Goal: Transaction & Acquisition: Purchase product/service

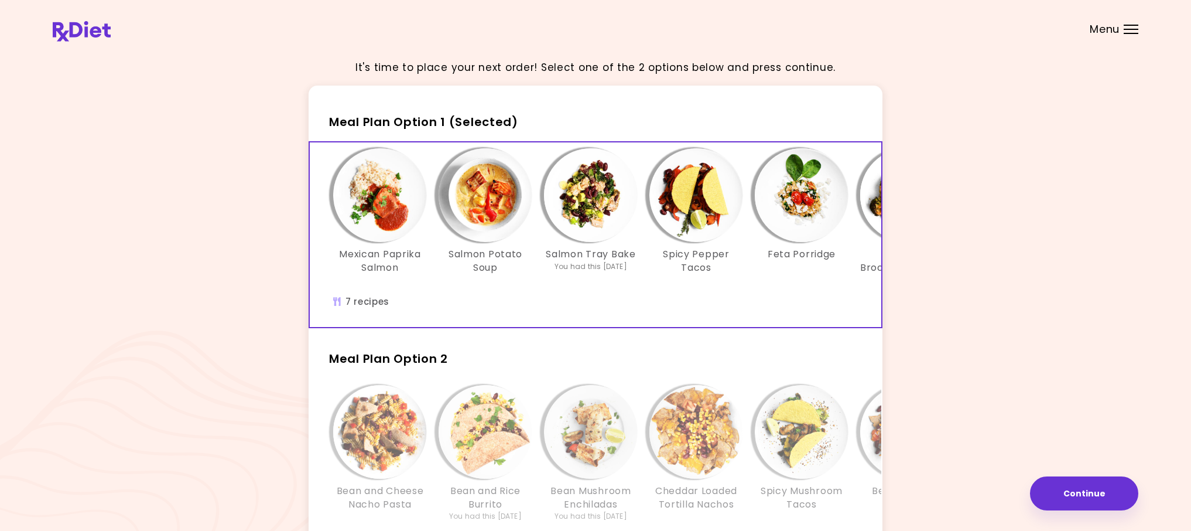
click at [1130, 30] on div "Menu" at bounding box center [1131, 29] width 15 height 9
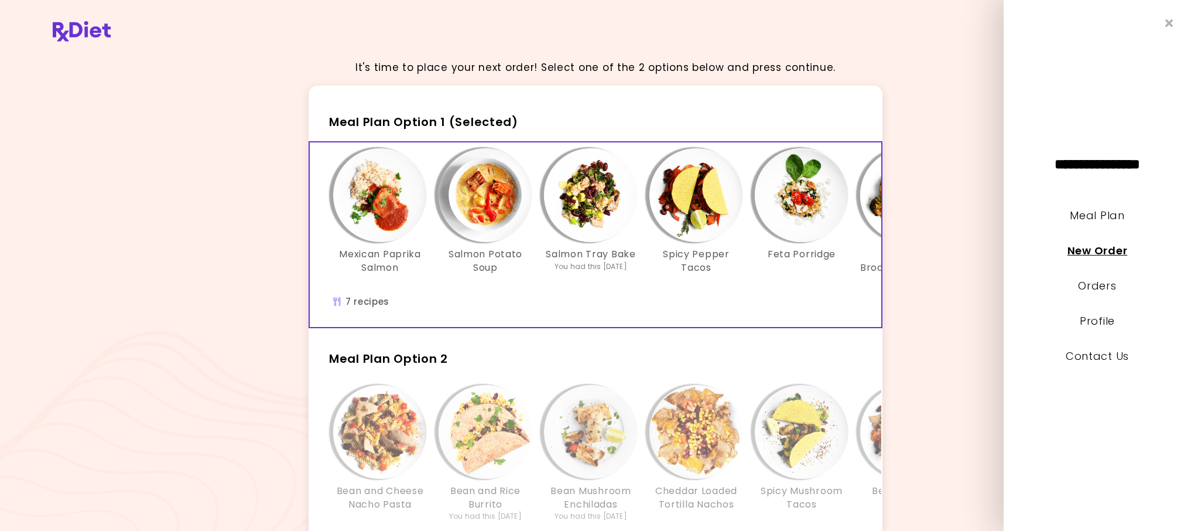
click at [1102, 249] on link "New Order" at bounding box center [1098, 250] width 60 height 15
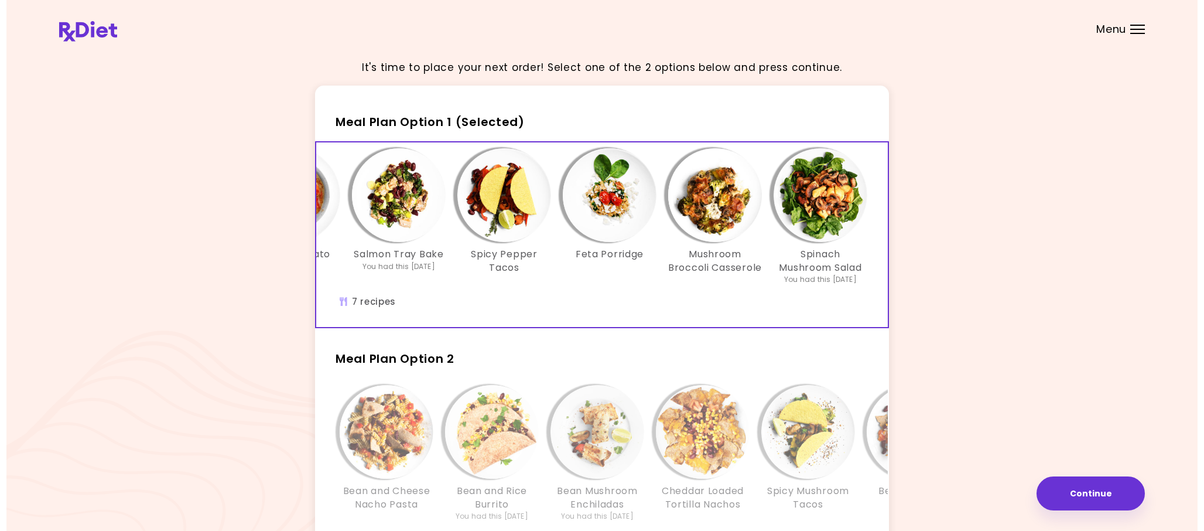
scroll to position [0, 200]
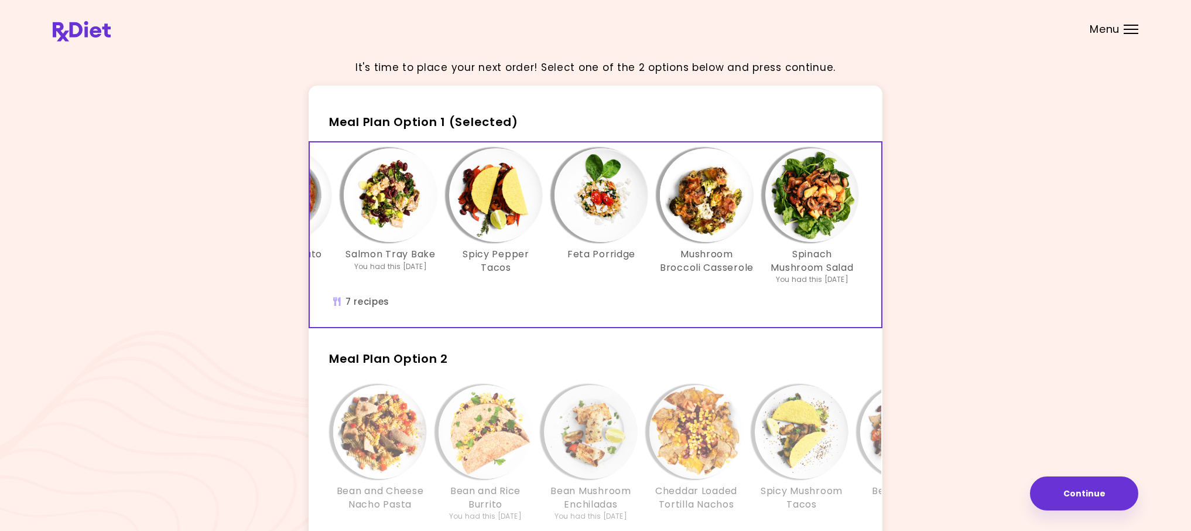
click at [830, 463] on img "Info - Spicy Mushroom Tacos - Meal Plan Option 2" at bounding box center [802, 432] width 94 height 94
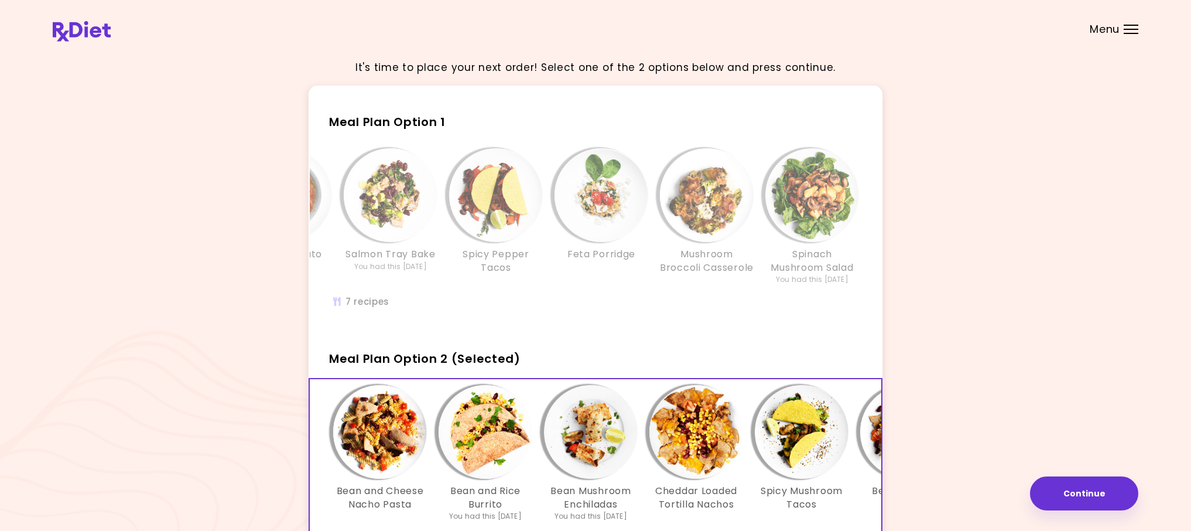
click at [877, 462] on img "Info - Bean and Rice Nachos - Meal Plan Option 2 (Selected)" at bounding box center [907, 432] width 94 height 94
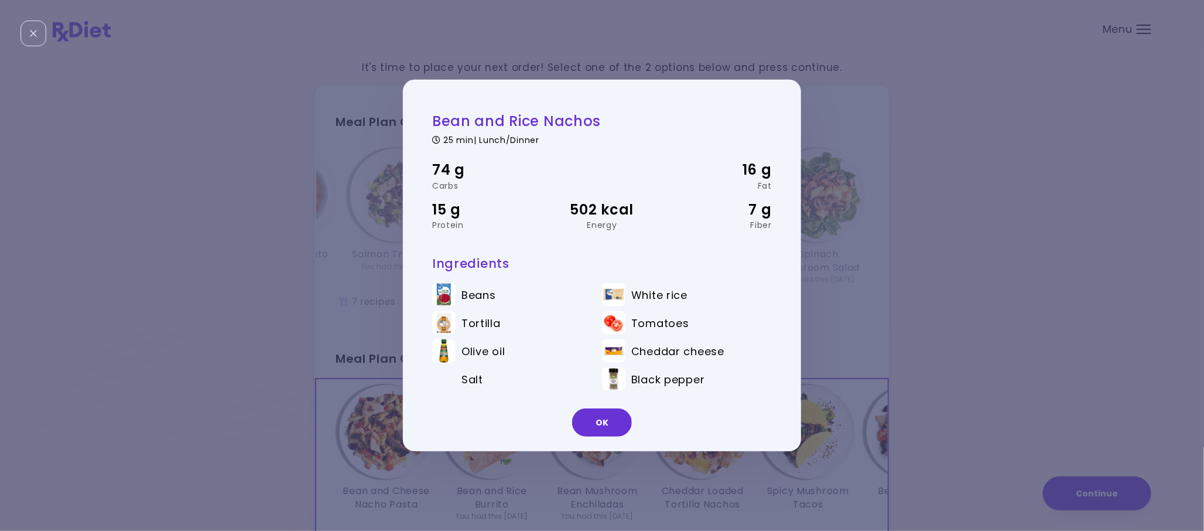
click at [608, 427] on button "OK" at bounding box center [602, 422] width 60 height 28
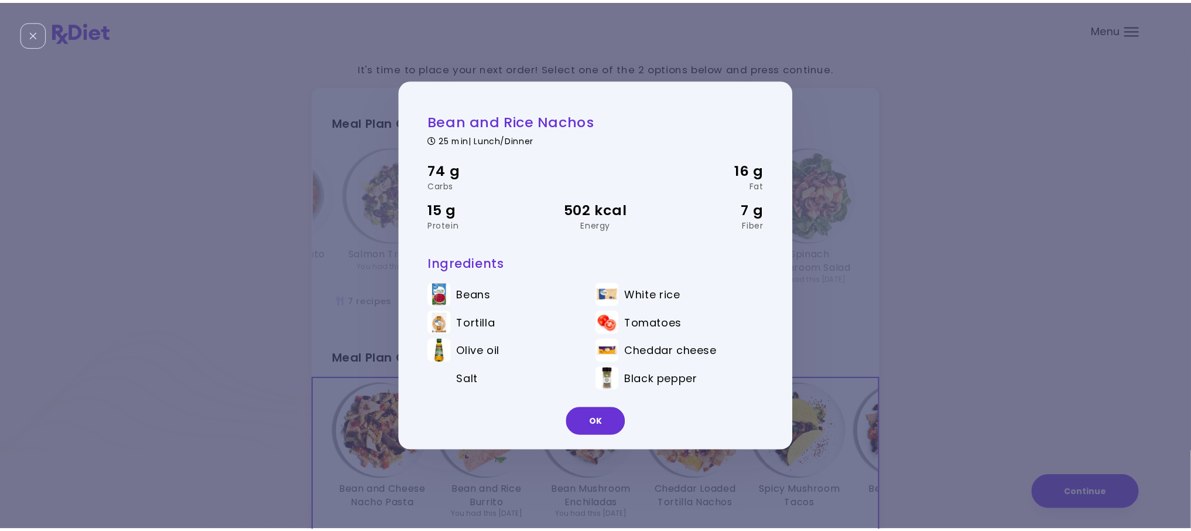
scroll to position [18, 0]
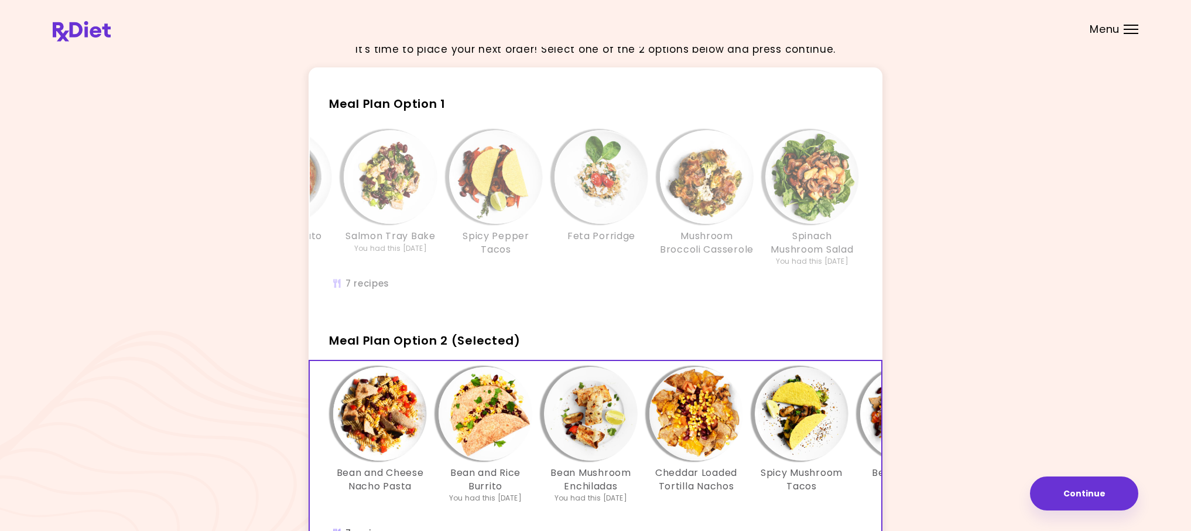
click at [706, 438] on img "Info - Cheddar Loaded Tortilla Nachos - Meal Plan Option 2 (Selected)" at bounding box center [696, 414] width 94 height 94
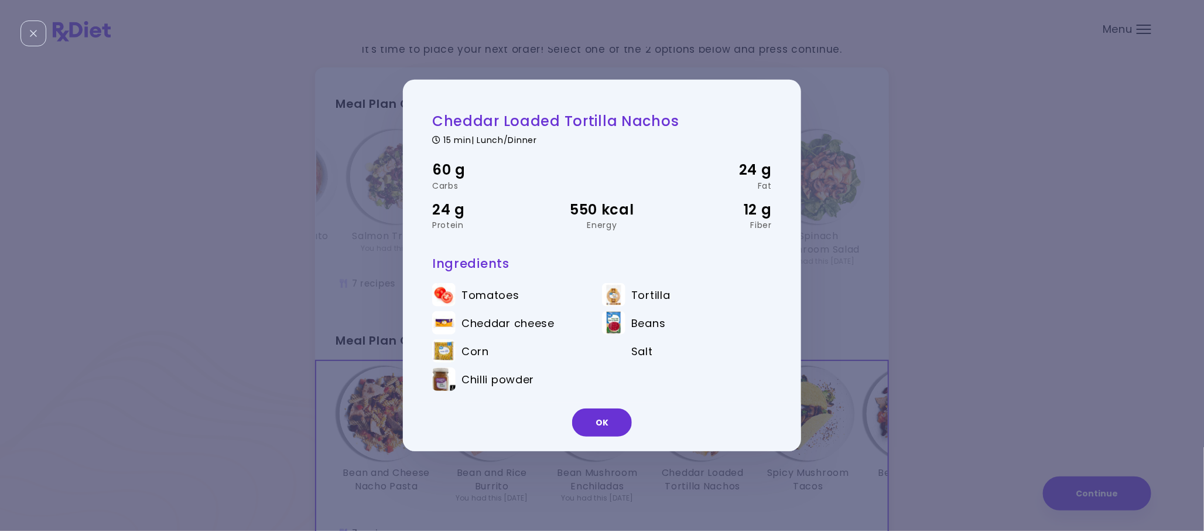
click at [620, 423] on button "OK" at bounding box center [602, 422] width 60 height 28
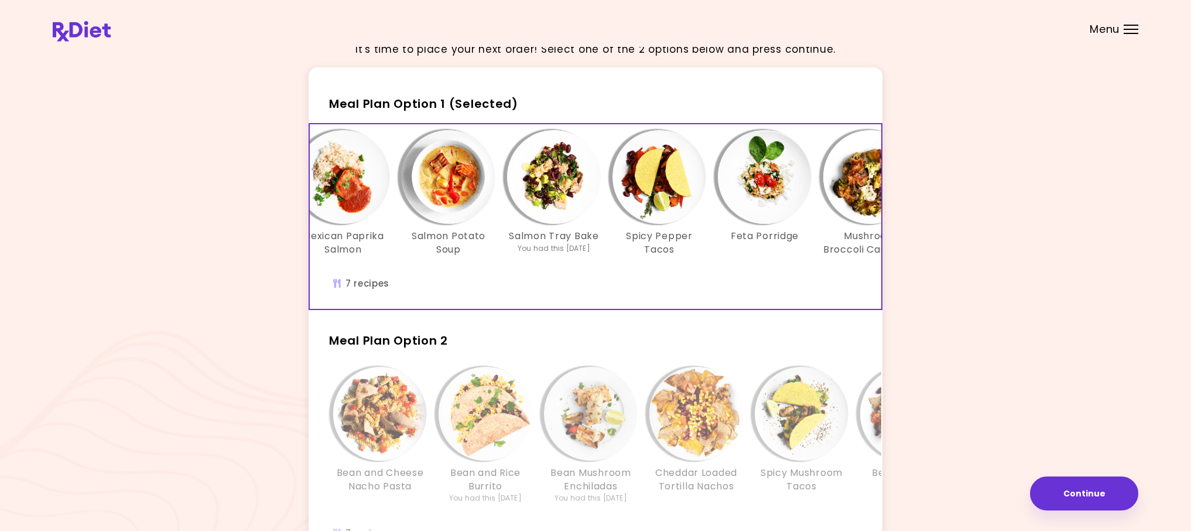
scroll to position [0, 0]
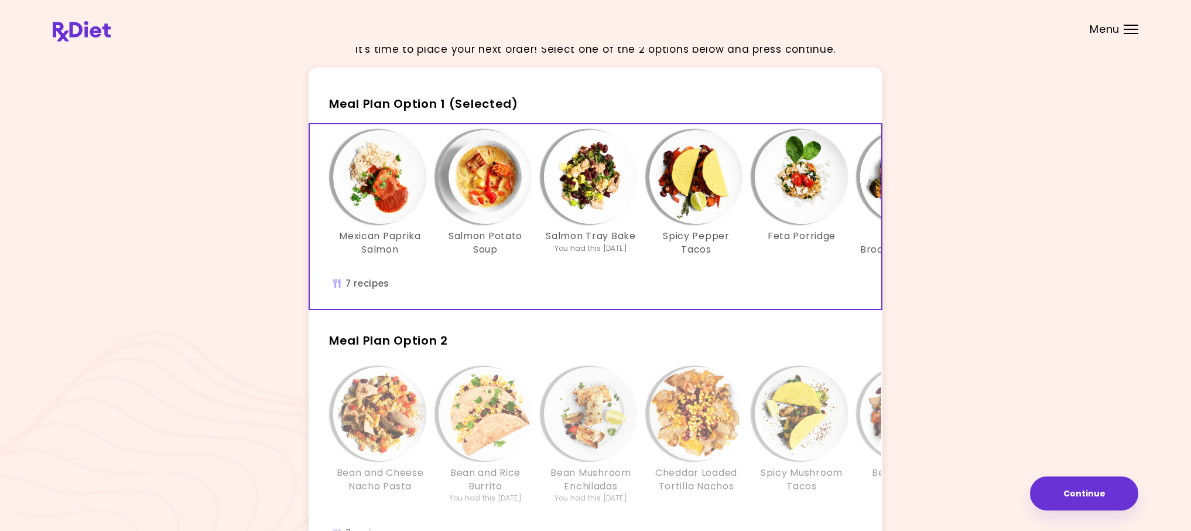
click at [596, 173] on img "Info - Salmon Tray Bake - Meal Plan Option 1 (Selected)" at bounding box center [591, 177] width 94 height 94
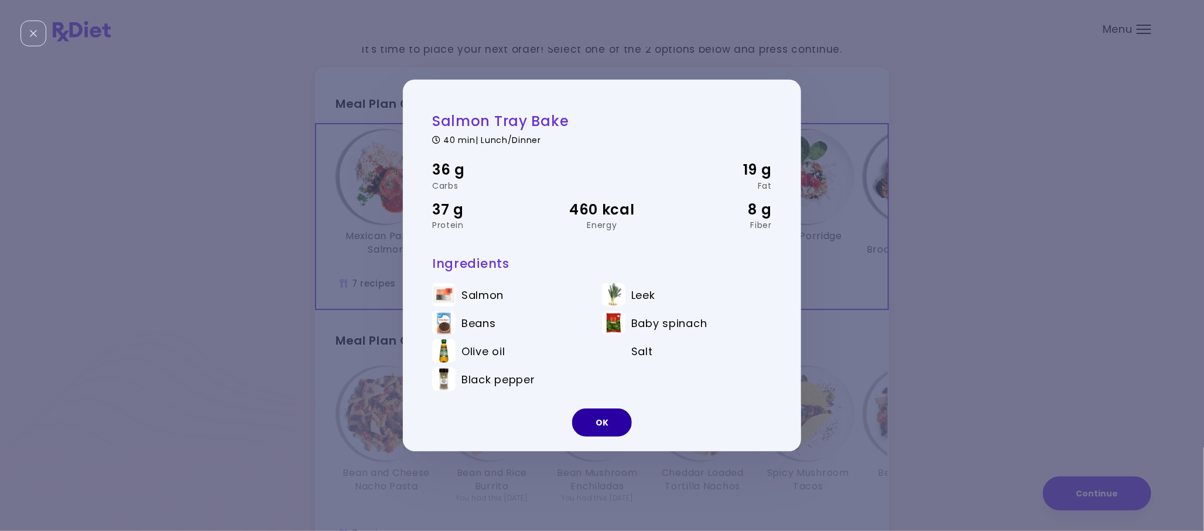
click at [601, 419] on button "OK" at bounding box center [602, 422] width 60 height 28
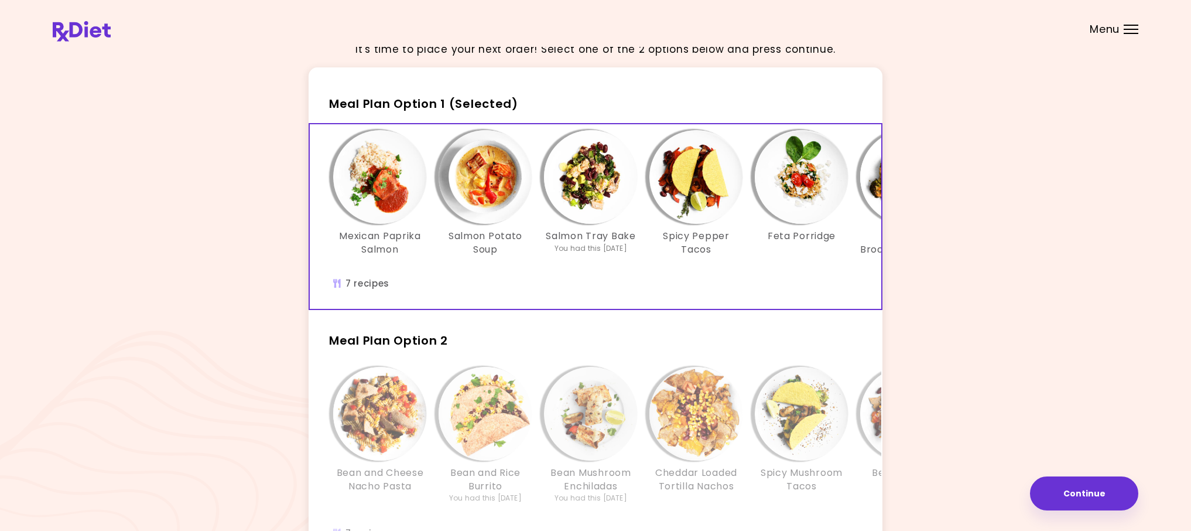
click at [803, 179] on img "Info - Feta Porridge - Meal Plan Option 1 (Selected)" at bounding box center [802, 177] width 94 height 94
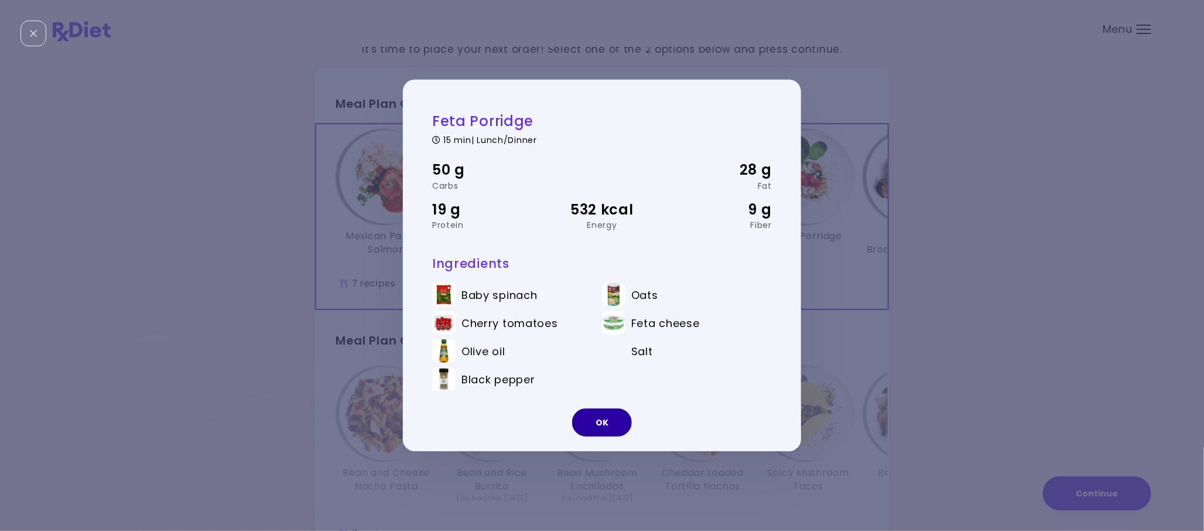
click at [598, 417] on button "OK" at bounding box center [602, 422] width 60 height 28
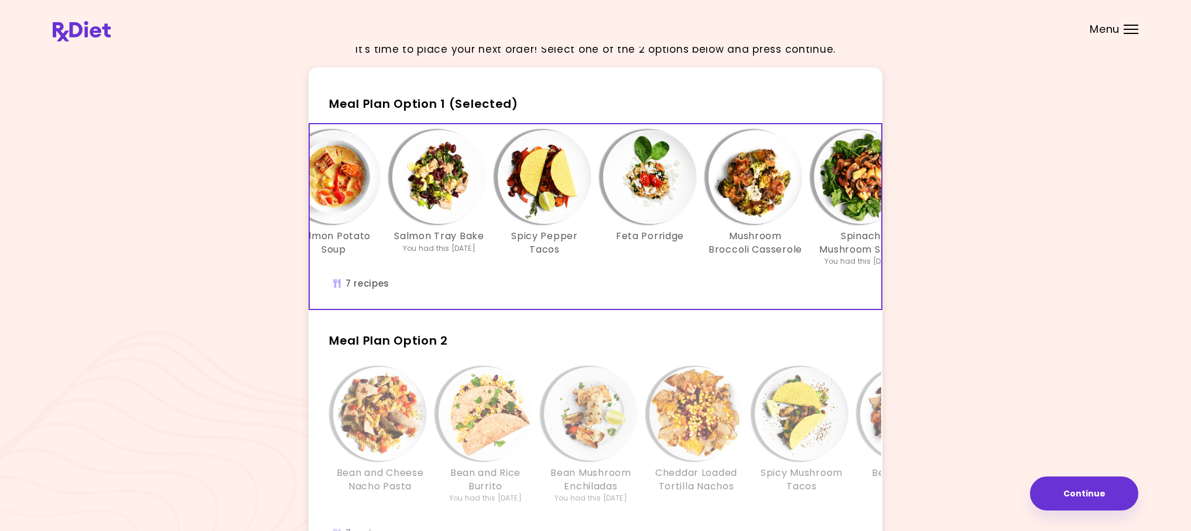
scroll to position [0, 200]
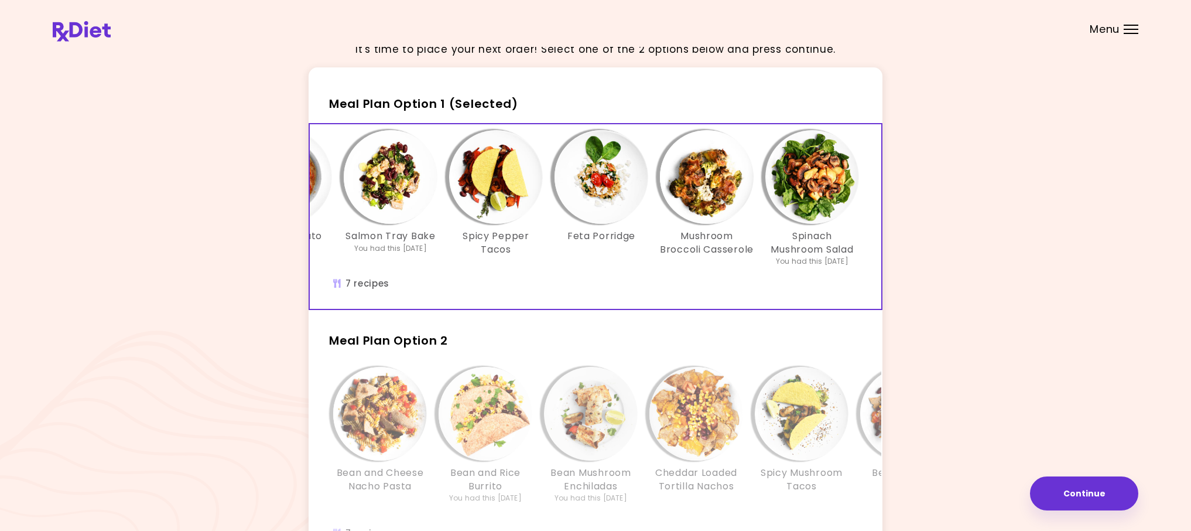
click at [842, 510] on div "Spicy Mushroom Tacos" at bounding box center [801, 441] width 105 height 149
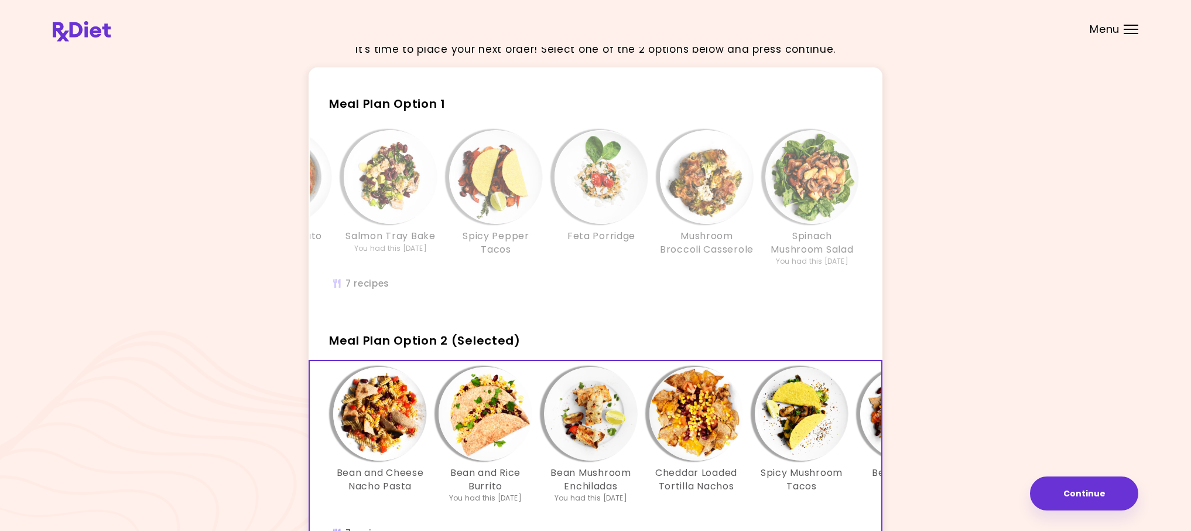
click at [702, 484] on h3 "Cheddar Loaded Tortilla Nachos" at bounding box center [696, 479] width 94 height 26
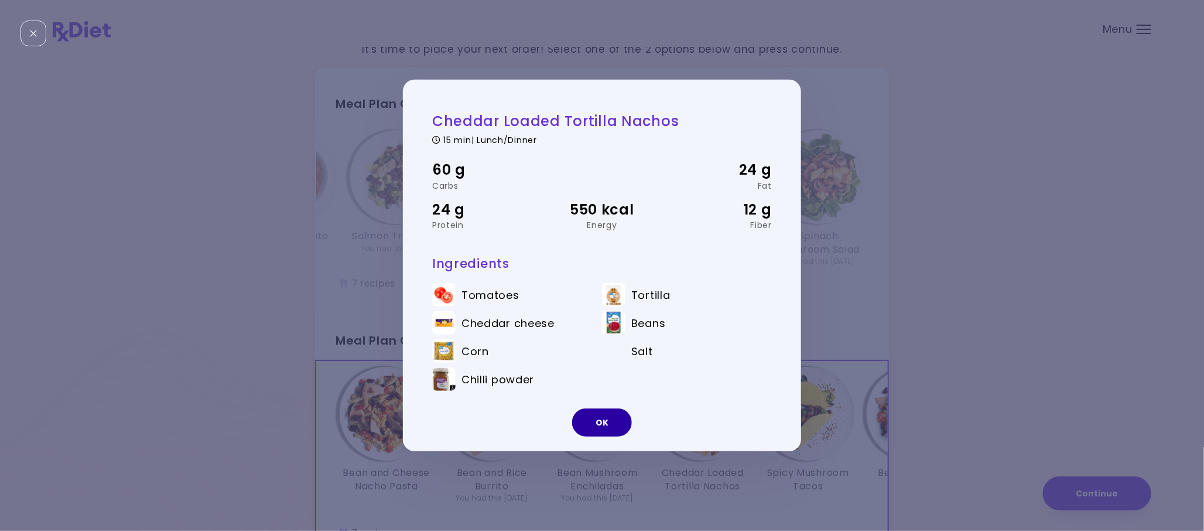
click at [596, 427] on button "OK" at bounding box center [602, 422] width 60 height 28
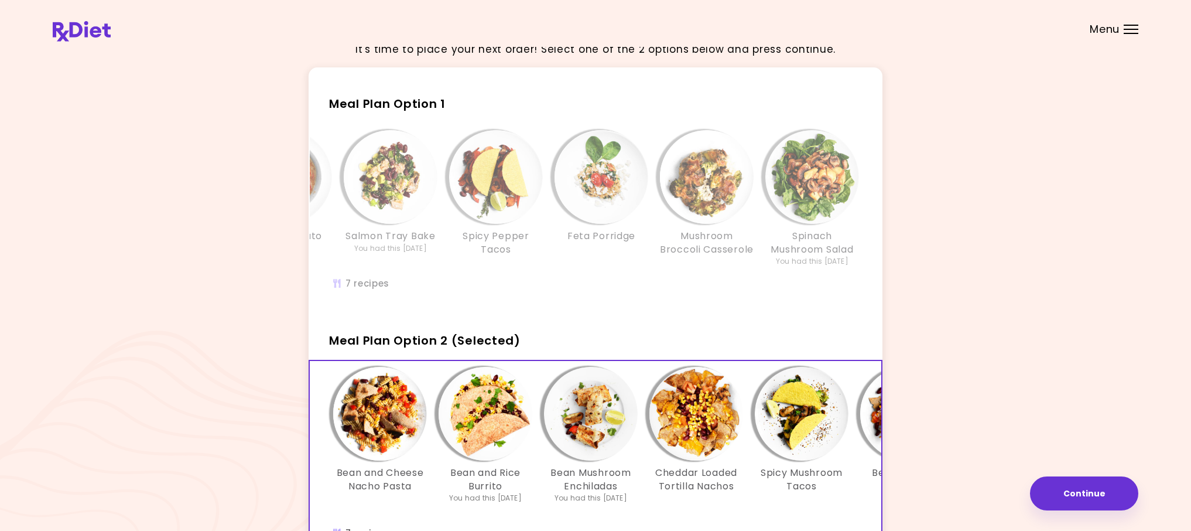
click at [812, 493] on h3 "Spicy Mushroom Tacos" at bounding box center [802, 479] width 94 height 26
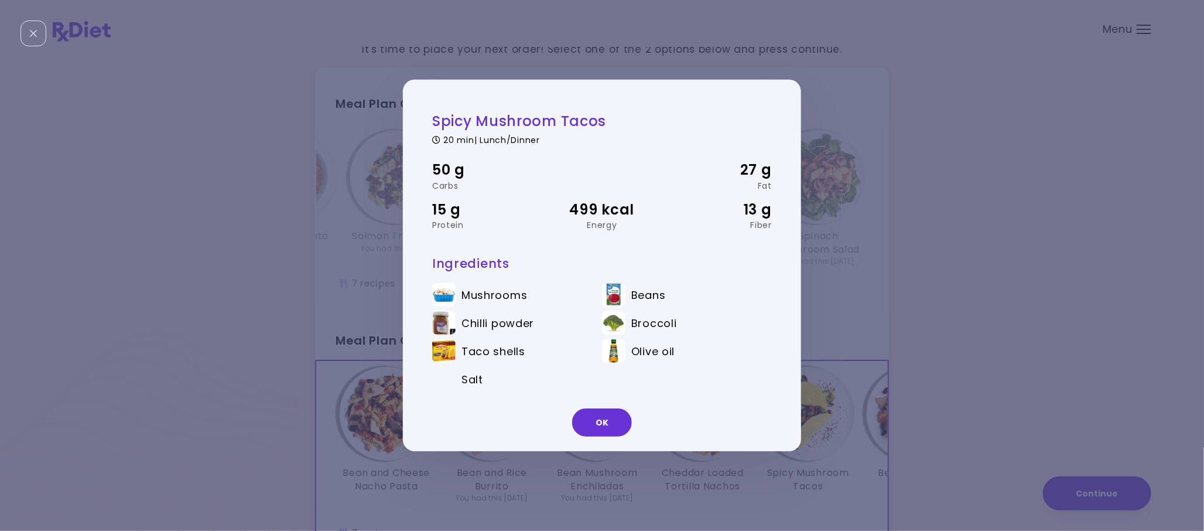
click at [616, 420] on button "OK" at bounding box center [602, 422] width 60 height 28
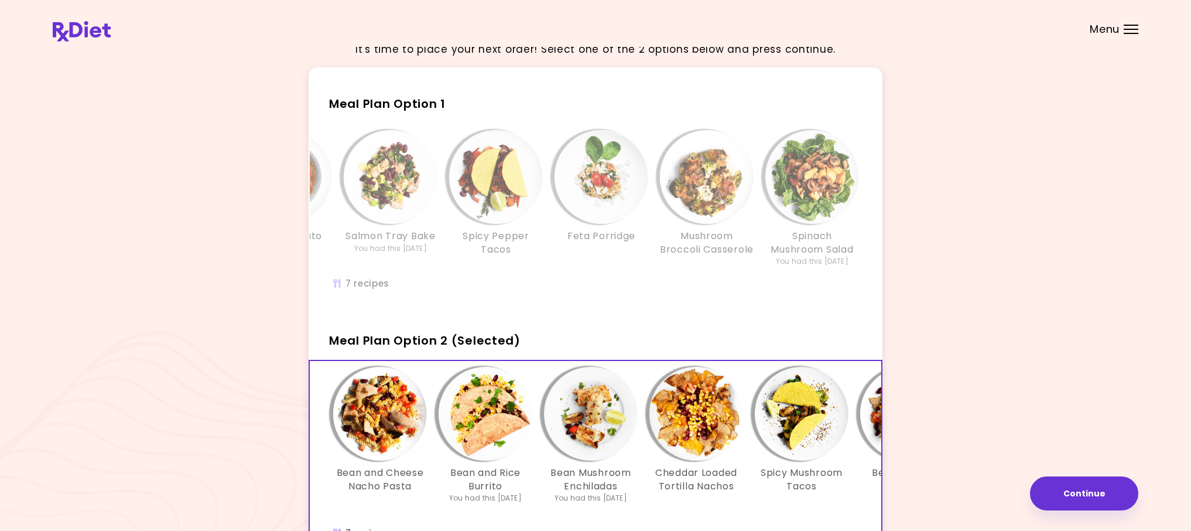
click at [664, 438] on img "Info - Cheddar Loaded Tortilla Nachos - Meal Plan Option 2 (Selected)" at bounding box center [696, 414] width 94 height 94
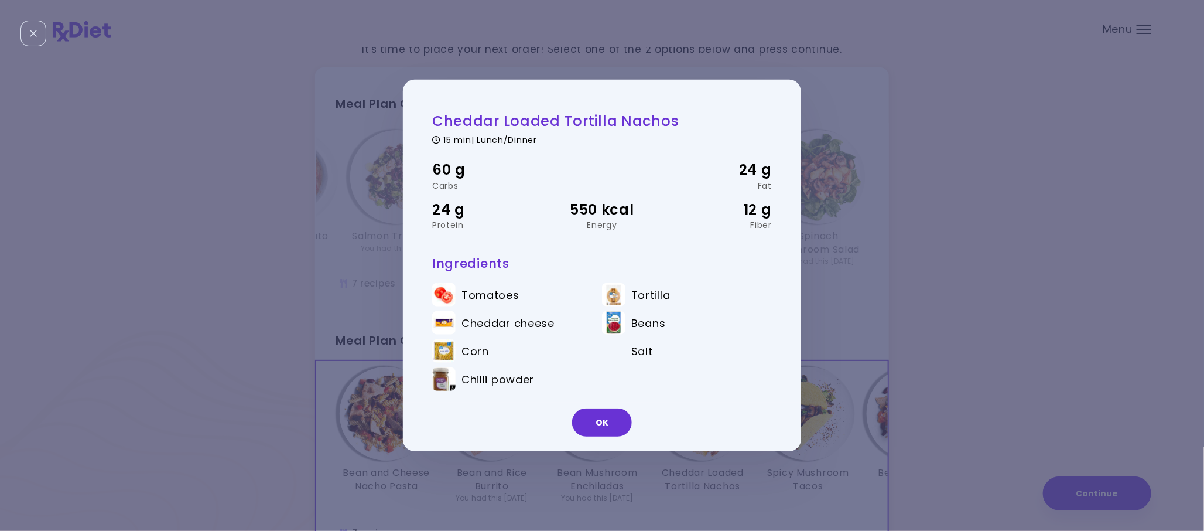
click at [664, 438] on div "OK" at bounding box center [602, 426] width 398 height 49
click at [616, 420] on button "OK" at bounding box center [602, 422] width 60 height 28
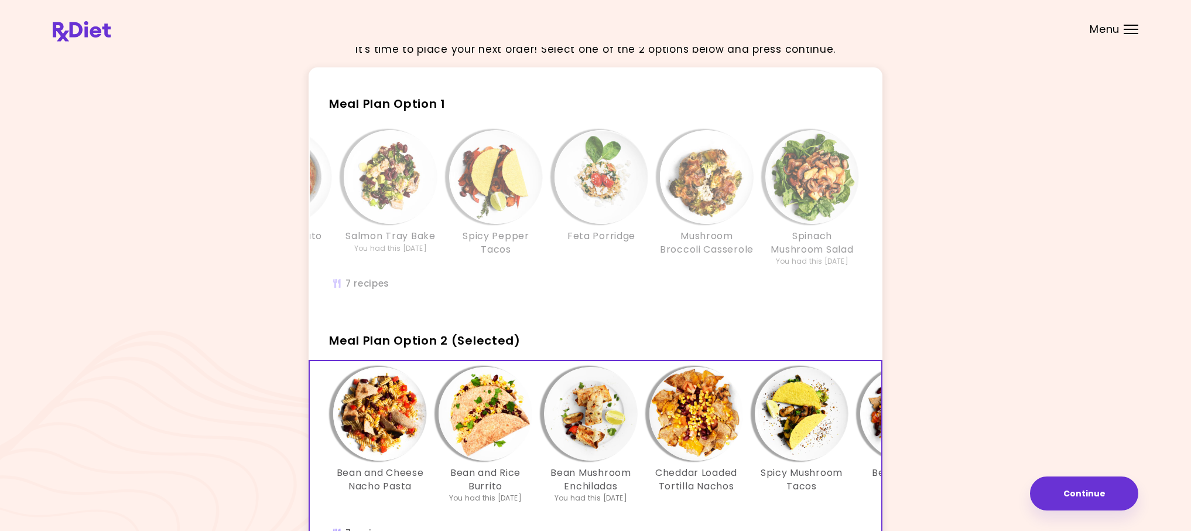
click at [805, 455] on img "Info - Spicy Mushroom Tacos - Meal Plan Option 2 (Selected)" at bounding box center [802, 414] width 94 height 94
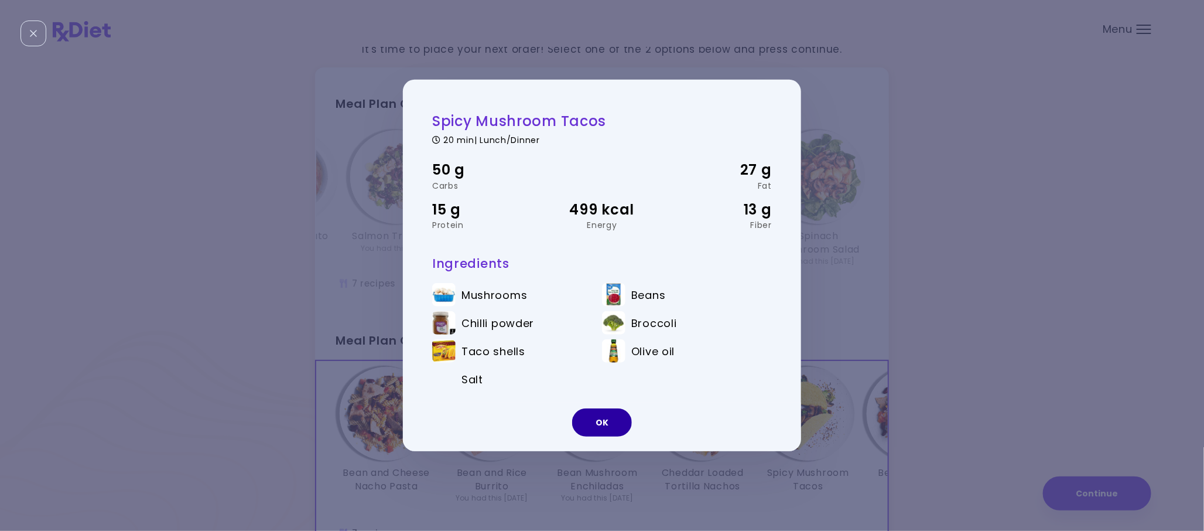
click at [603, 413] on button "OK" at bounding box center [602, 422] width 60 height 28
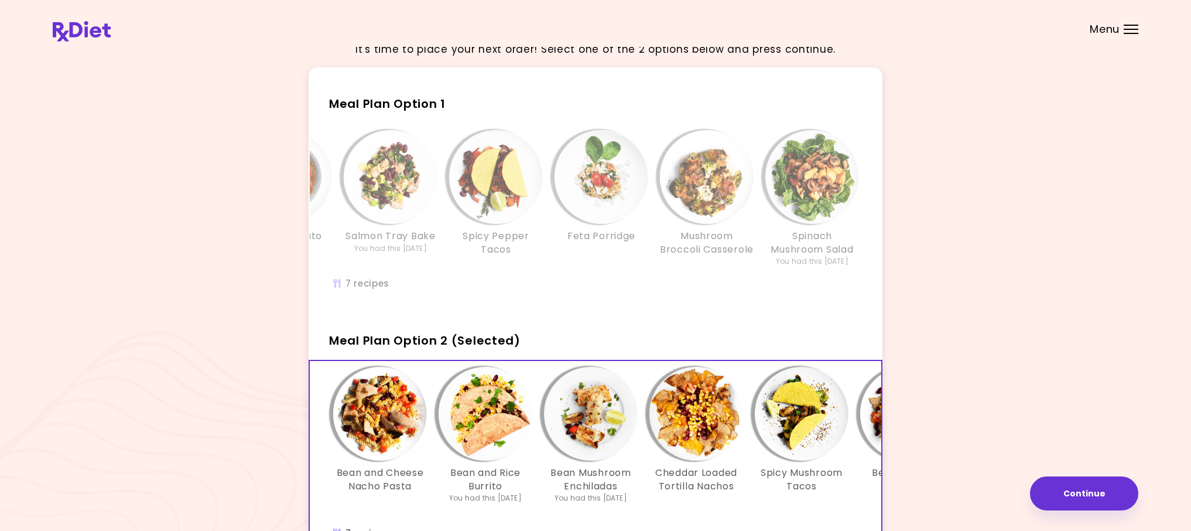
click at [829, 493] on h3 "Spicy Mushroom Tacos" at bounding box center [802, 479] width 94 height 26
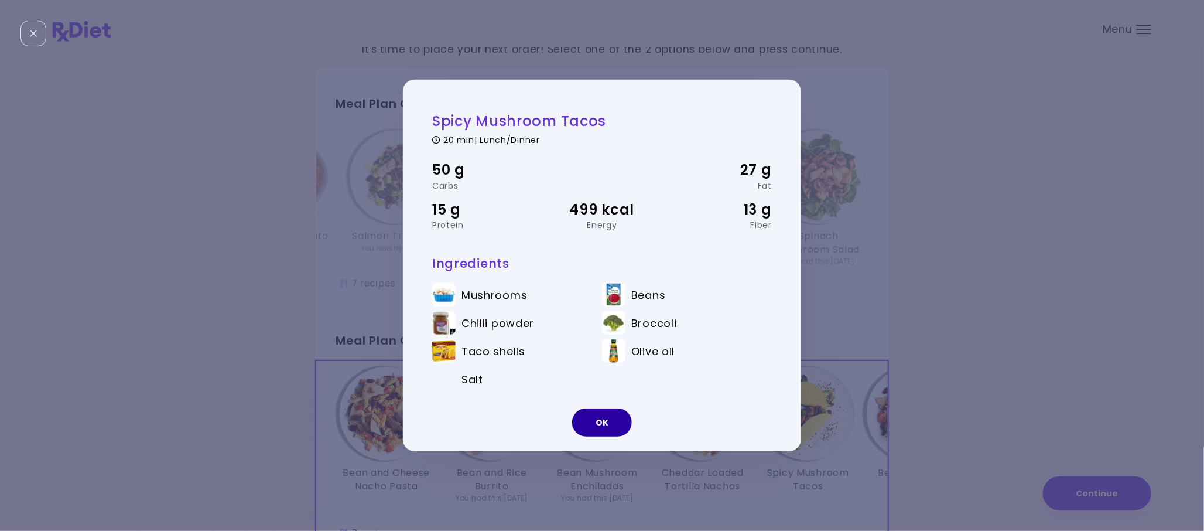
click at [605, 420] on button "OK" at bounding box center [602, 422] width 60 height 28
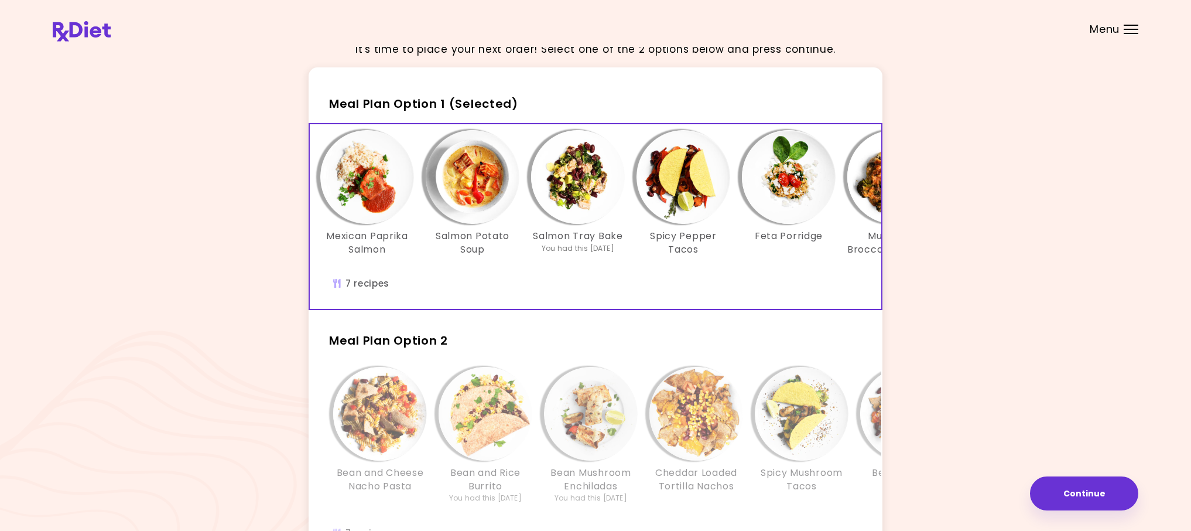
scroll to position [0, 0]
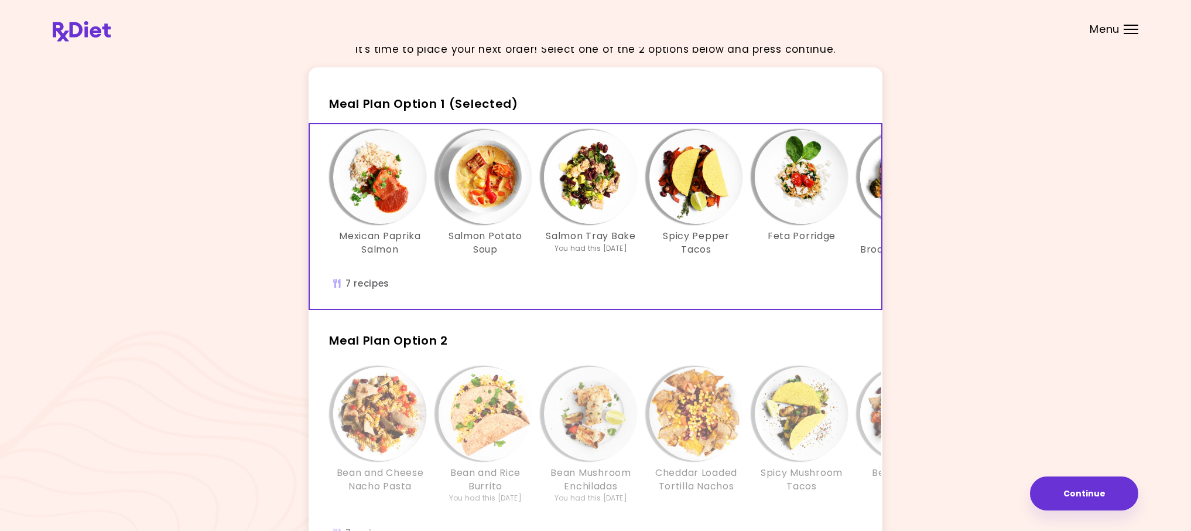
click at [390, 445] on img "Info - Bean and Cheese Nacho Pasta - Meal Plan Option 2" at bounding box center [380, 414] width 94 height 94
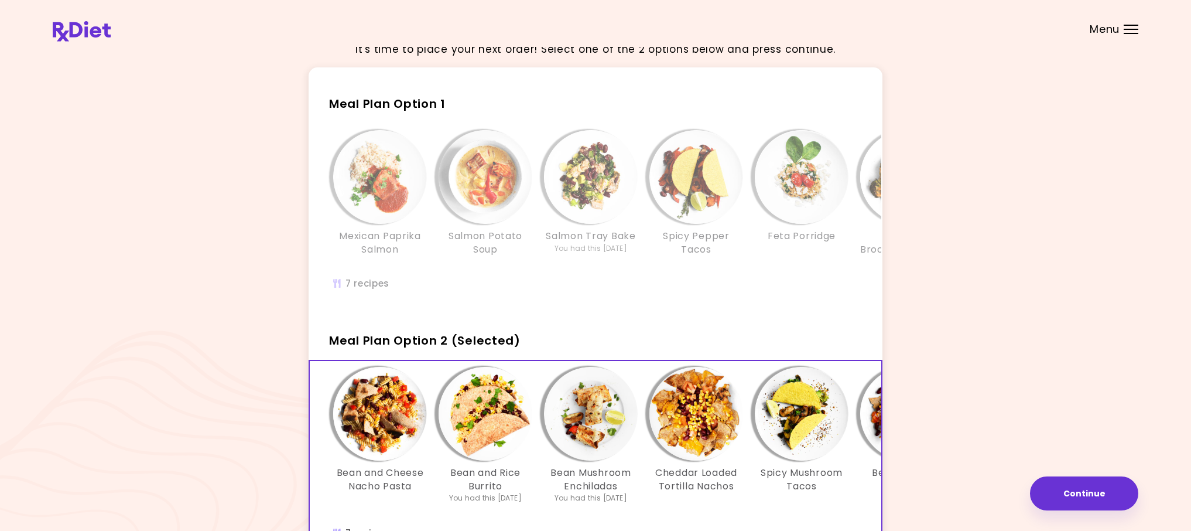
click at [389, 443] on img "Info - Bean and Cheese Nacho Pasta - Meal Plan Option 2 (Selected)" at bounding box center [380, 414] width 94 height 94
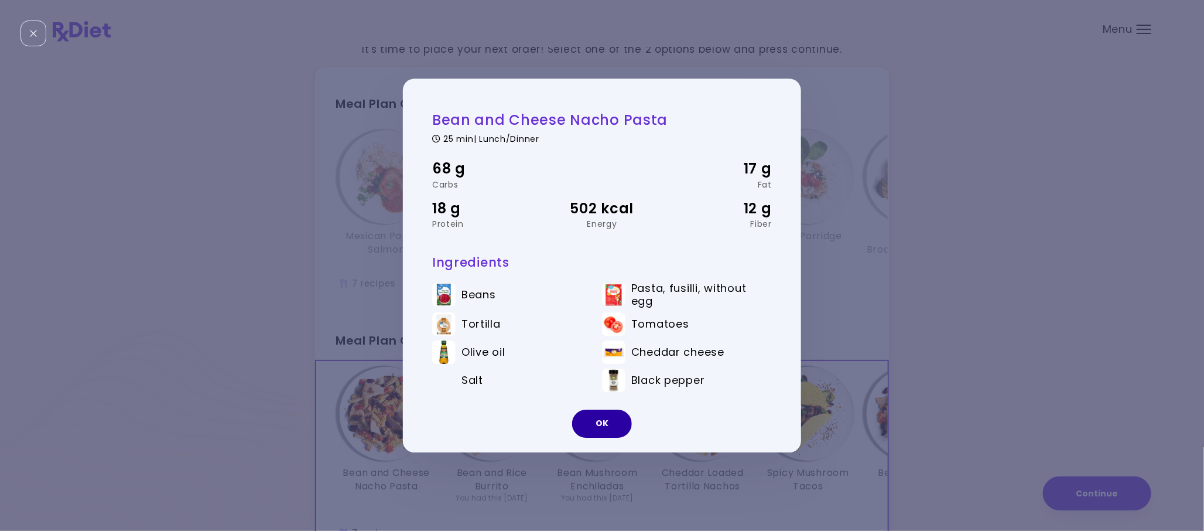
click at [601, 425] on button "OK" at bounding box center [602, 423] width 60 height 28
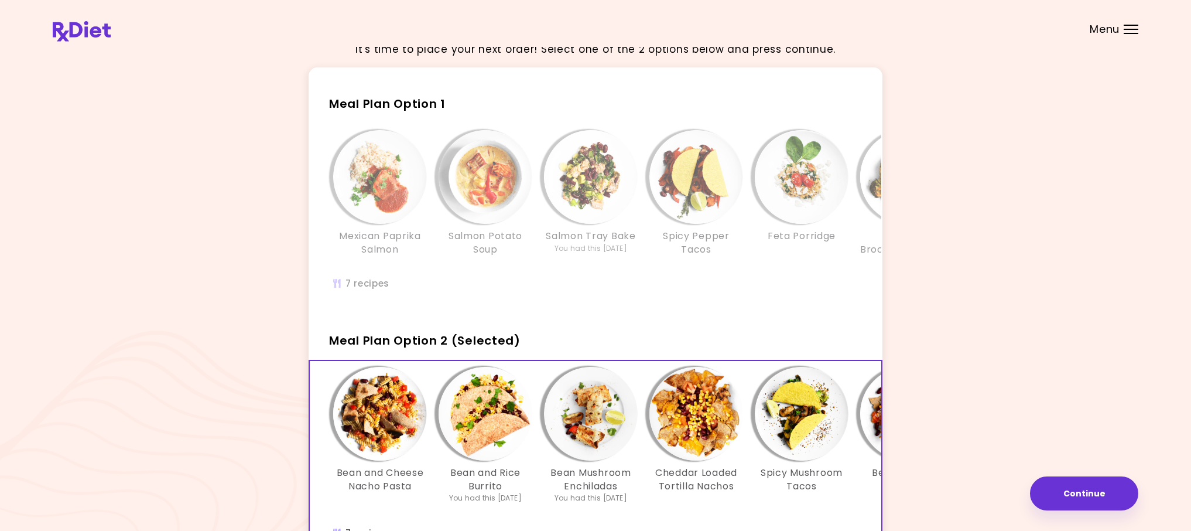
click at [494, 420] on img "Info - Bean and Rice Burrito - Meal Plan Option 2 (Selected)" at bounding box center [486, 414] width 94 height 94
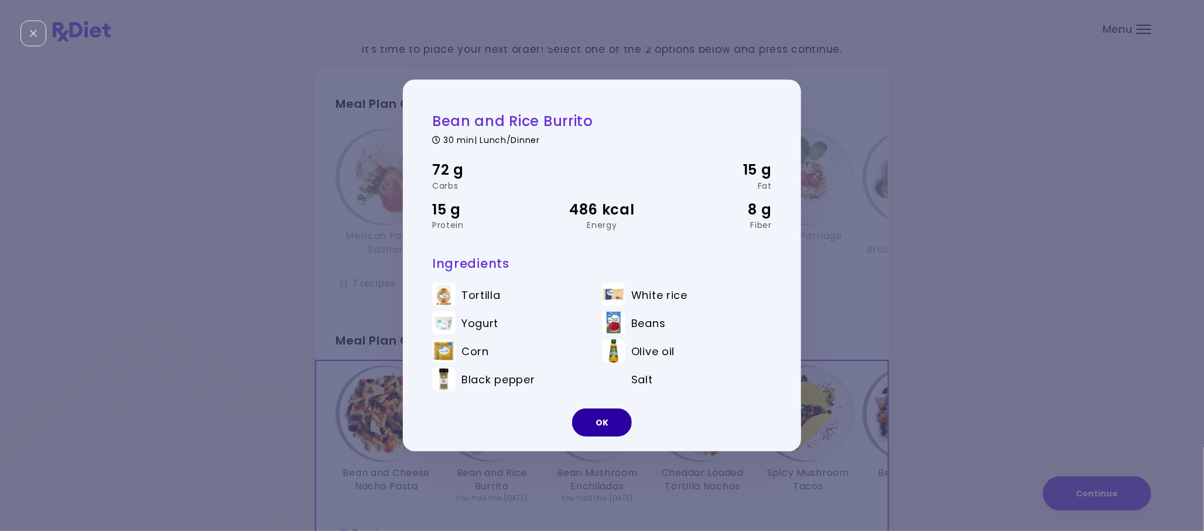
click at [598, 425] on button "OK" at bounding box center [602, 422] width 60 height 28
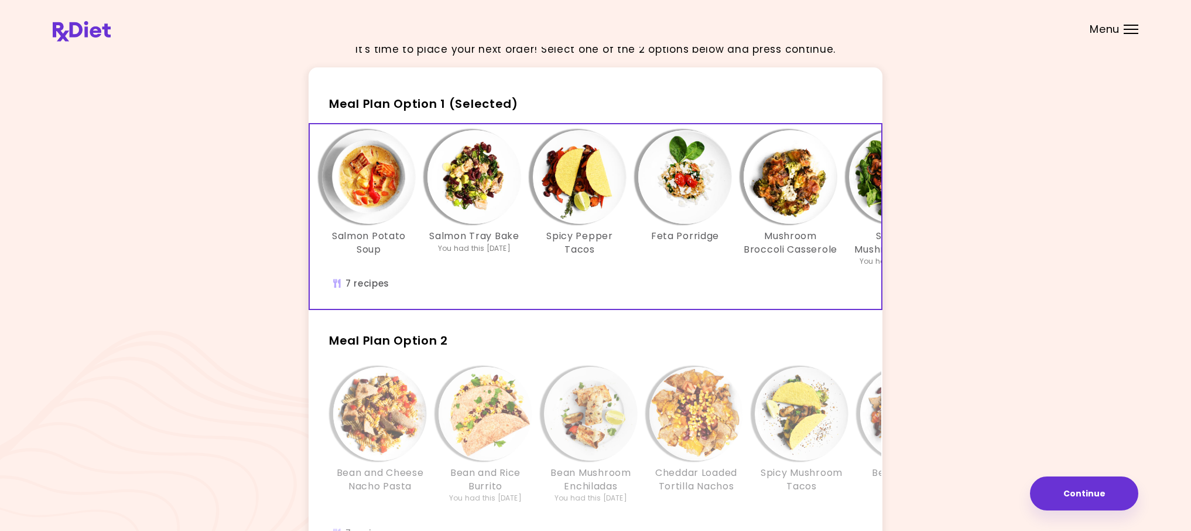
scroll to position [0, 152]
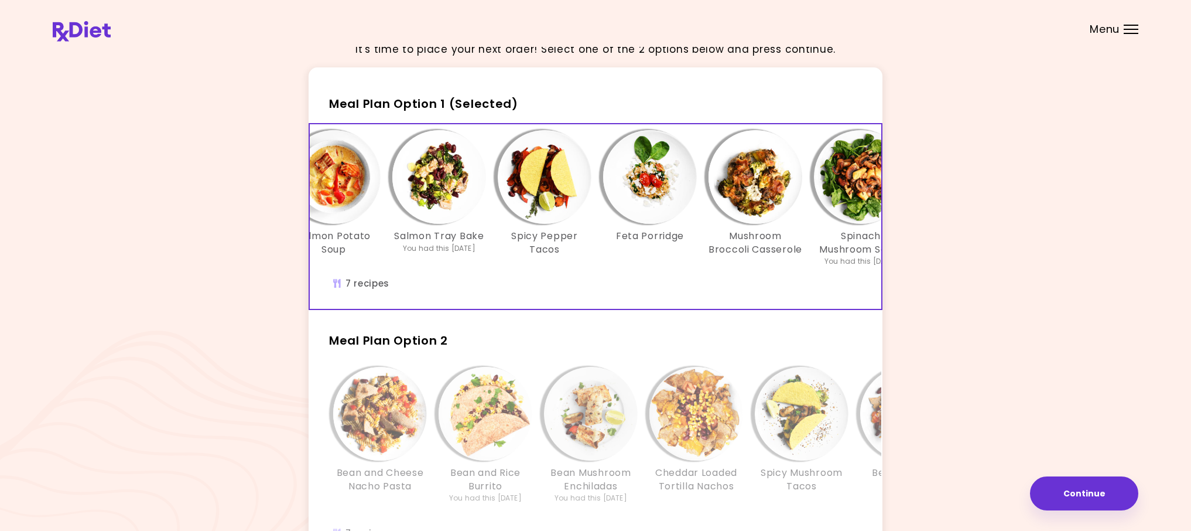
click at [689, 493] on h3 "Cheddar Loaded Tortilla Nachos" at bounding box center [696, 479] width 94 height 26
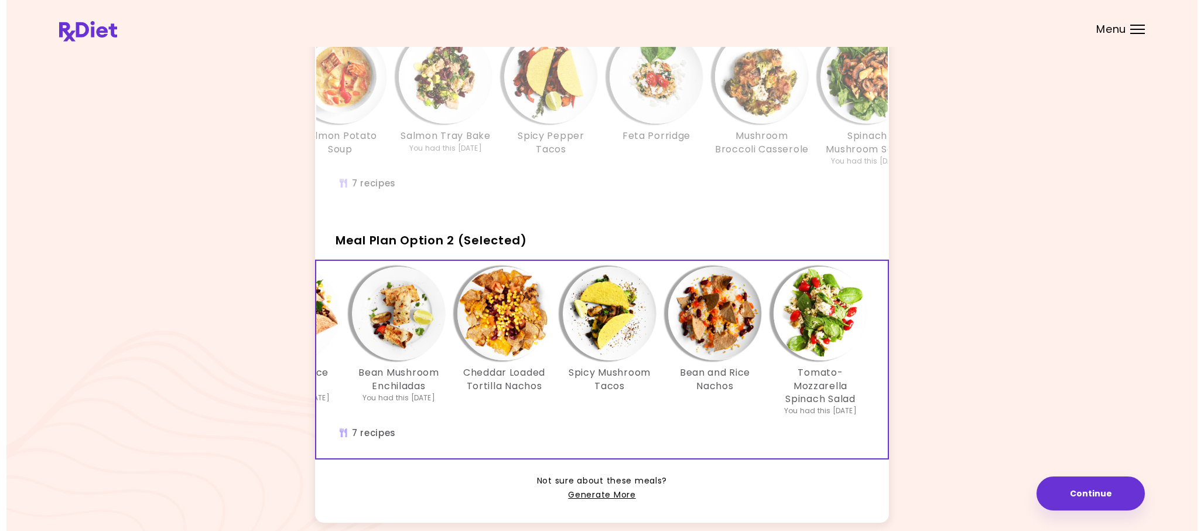
scroll to position [0, 200]
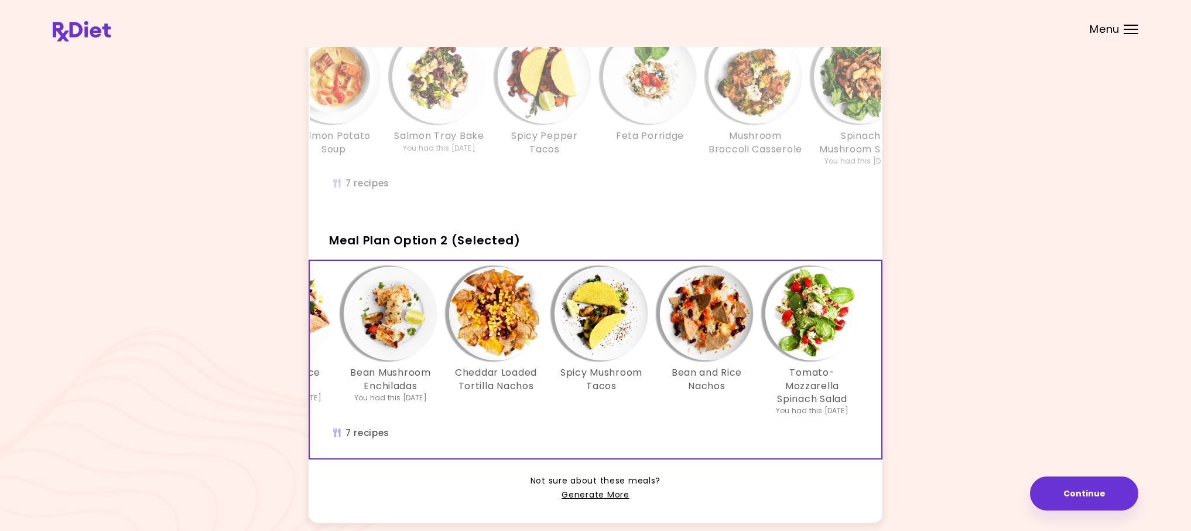
click at [712, 353] on img "Info - Bean and Rice Nachos - Meal Plan Option 2 (Selected)" at bounding box center [707, 313] width 94 height 94
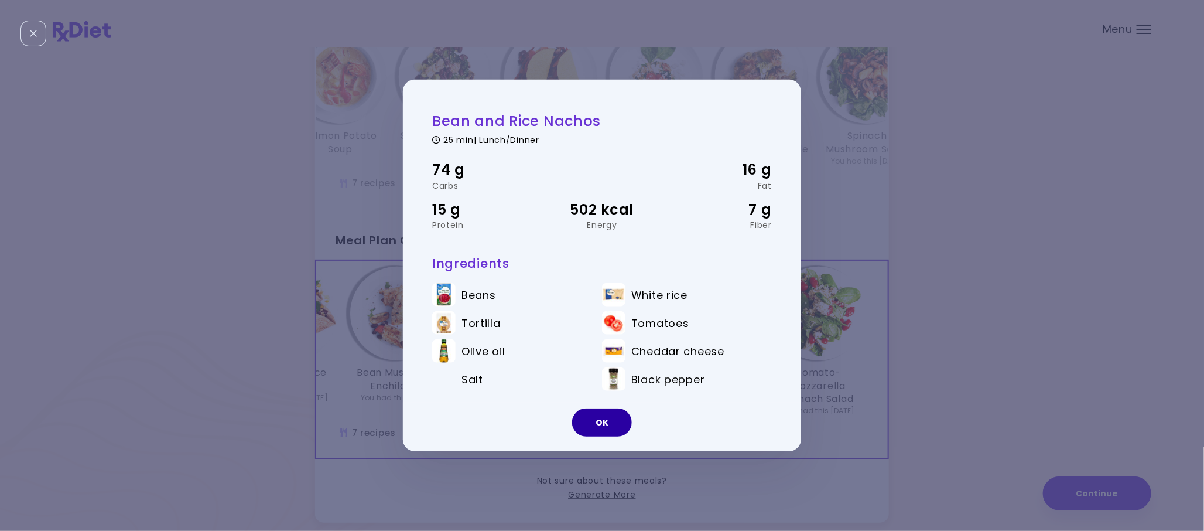
click at [610, 424] on button "OK" at bounding box center [602, 422] width 60 height 28
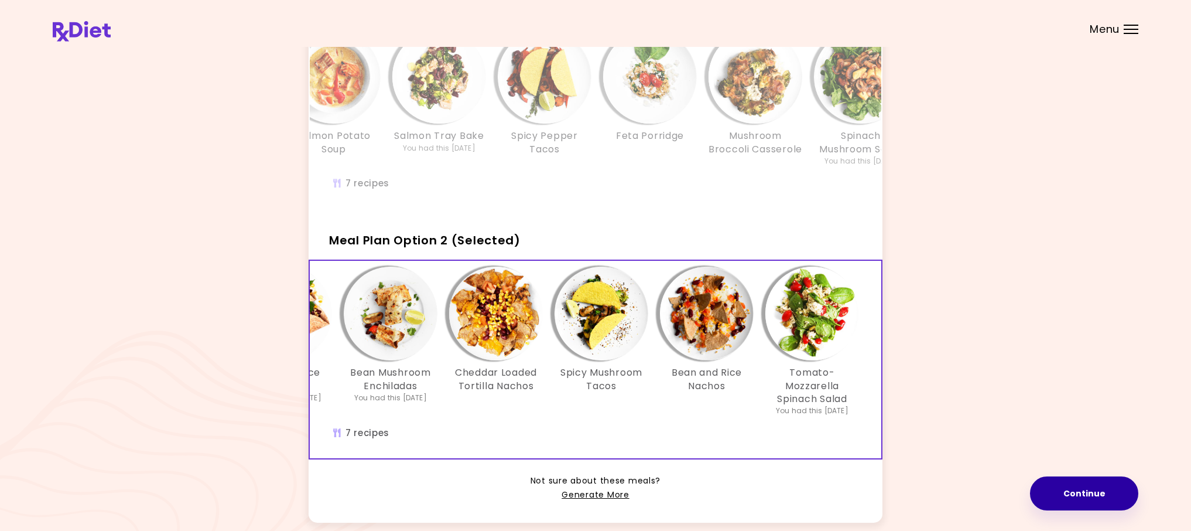
click at [1120, 486] on button "Continue" at bounding box center [1084, 493] width 108 height 34
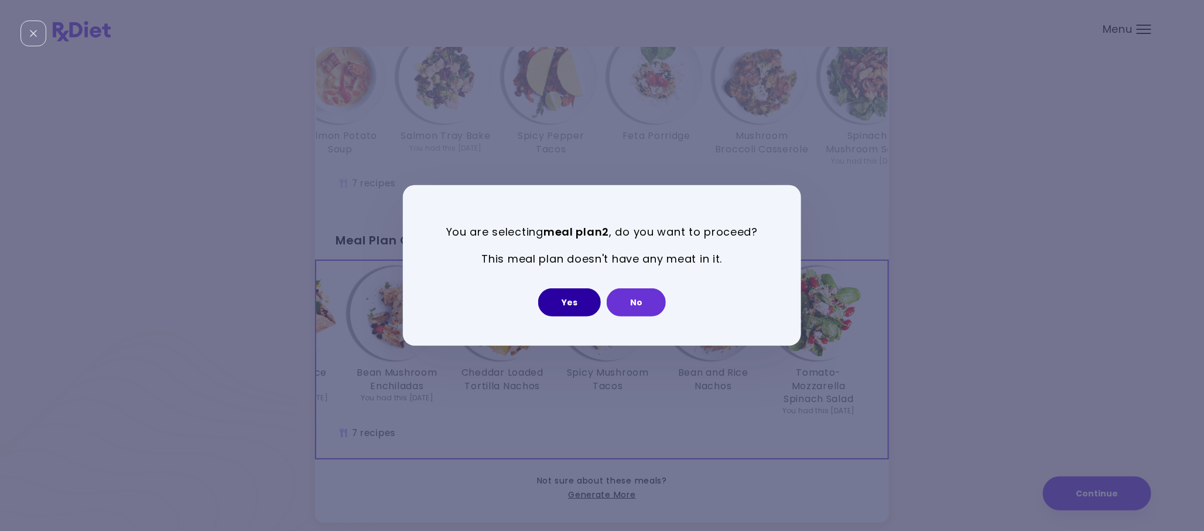
click at [573, 305] on button "Yes" at bounding box center [569, 302] width 63 height 28
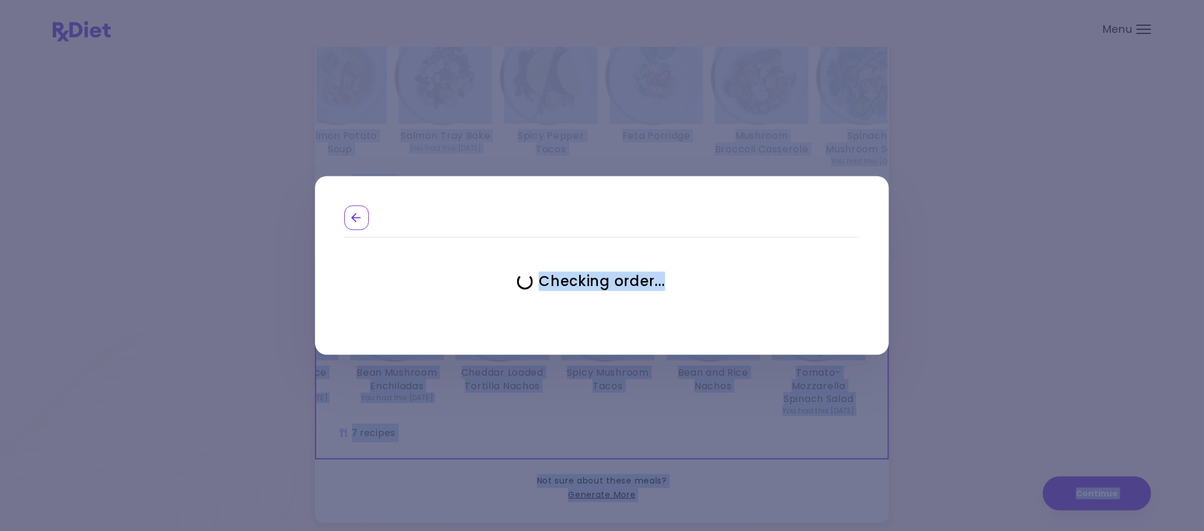
click at [573, 305] on div "Checking order ..." at bounding box center [601, 282] width 515 height 88
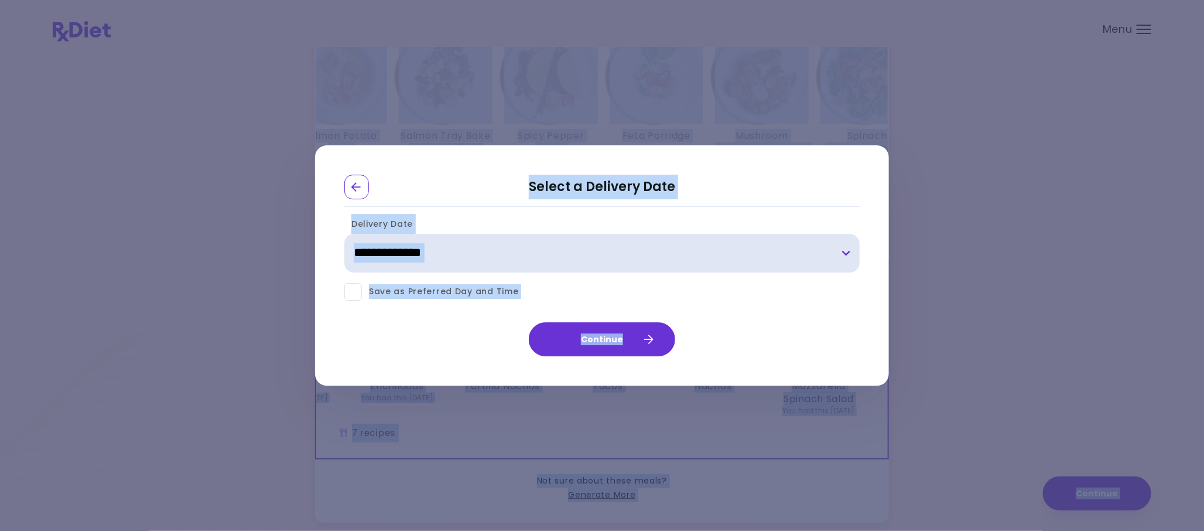
click at [847, 249] on select "**********" at bounding box center [601, 253] width 515 height 39
select select "**********"
click at [344, 234] on select "**********" at bounding box center [601, 253] width 515 height 39
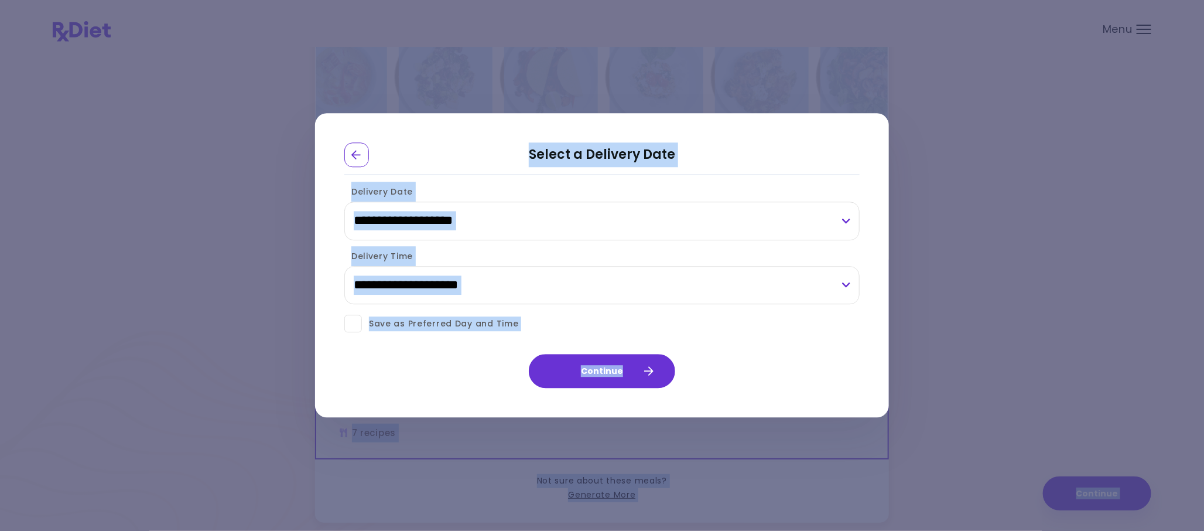
click at [774, 364] on div "Continue" at bounding box center [602, 368] width 574 height 40
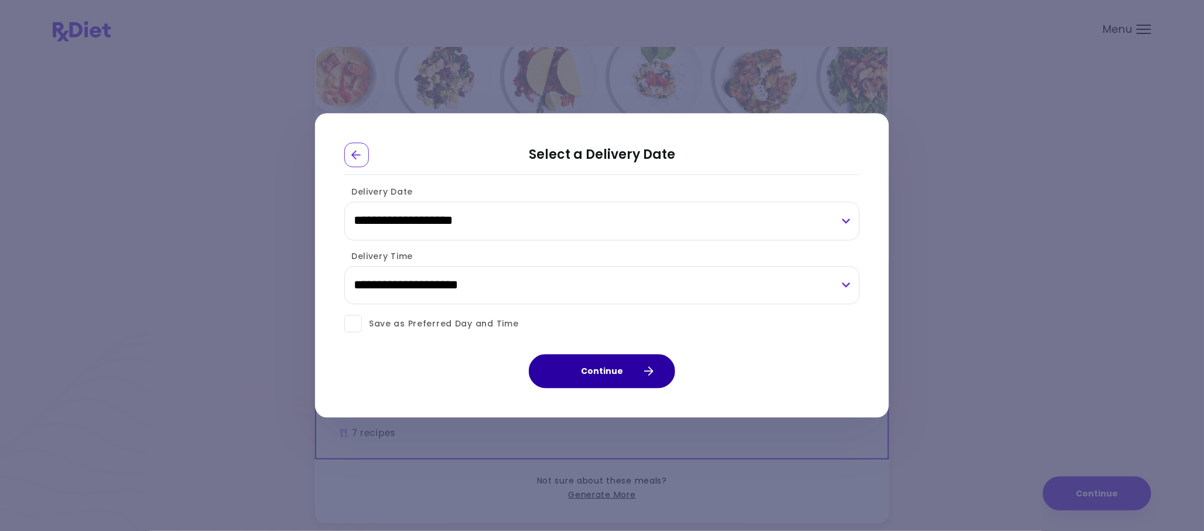
click at [647, 367] on icon "button" at bounding box center [648, 371] width 11 height 11
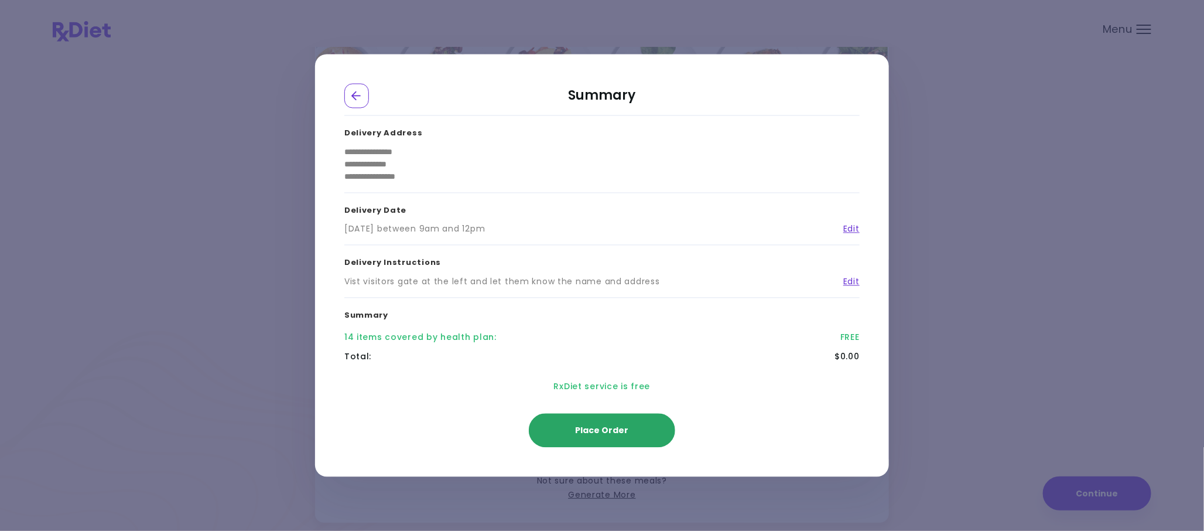
click at [616, 433] on span "Place Order" at bounding box center [602, 431] width 53 height 12
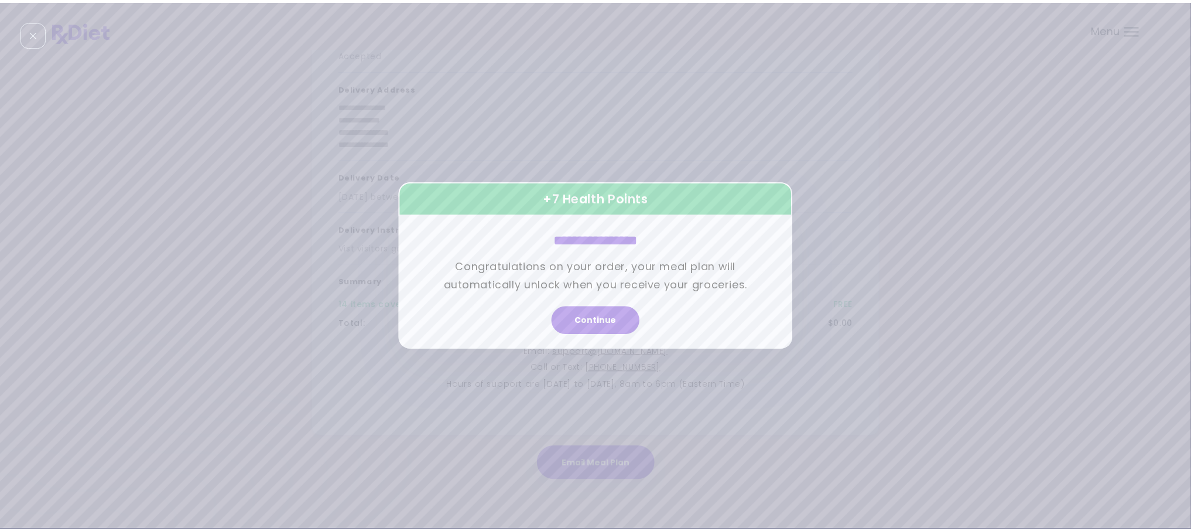
scroll to position [0, 0]
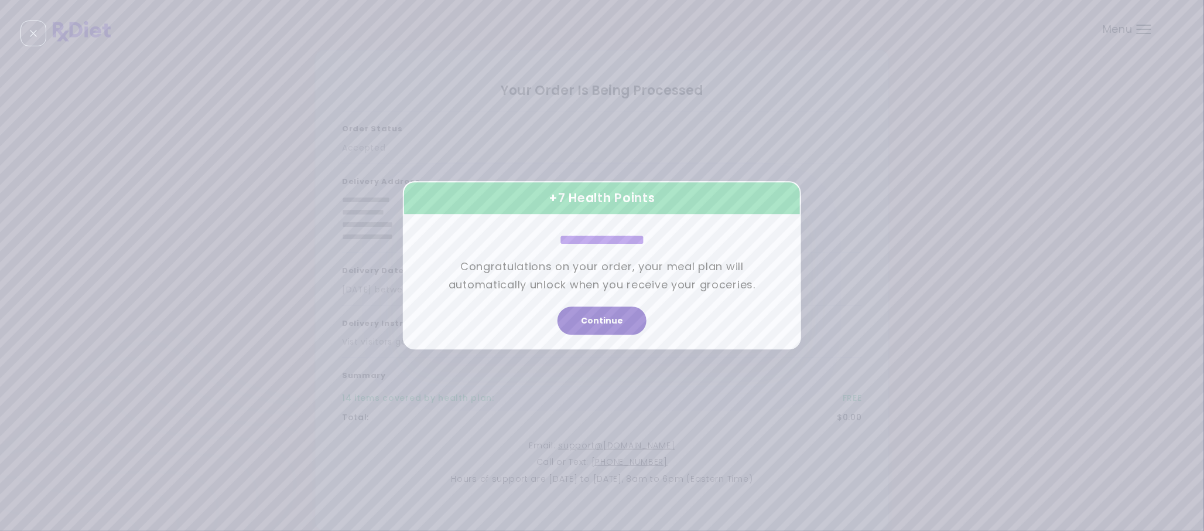
click at [613, 320] on button "Continue" at bounding box center [602, 321] width 89 height 28
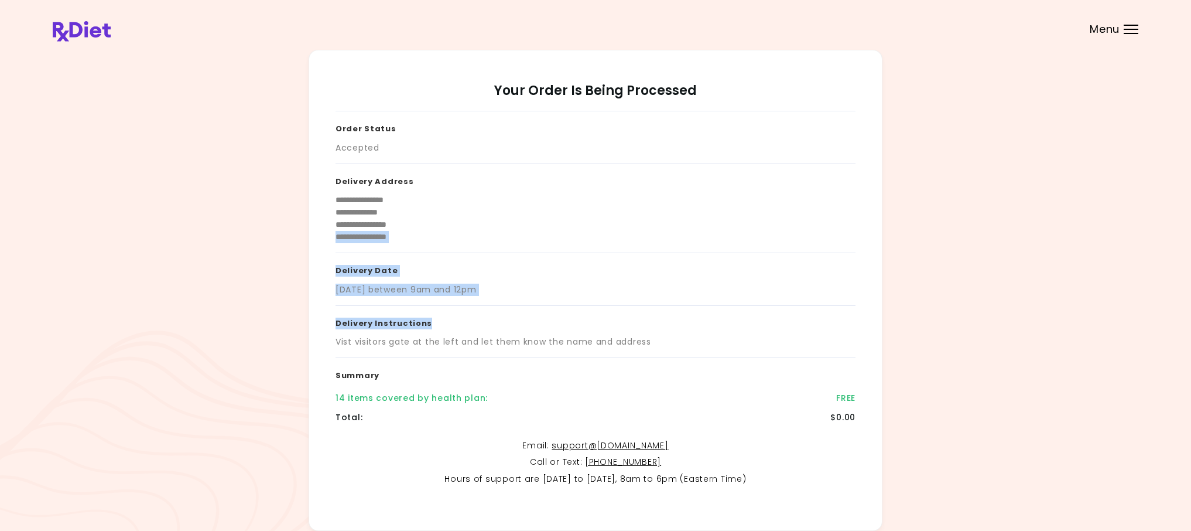
drag, startPoint x: 613, startPoint y: 320, endPoint x: 731, endPoint y: 215, distance: 157.6
click at [731, 215] on div "**********" at bounding box center [596, 304] width 520 height 387
